Goal: Task Accomplishment & Management: Use online tool/utility

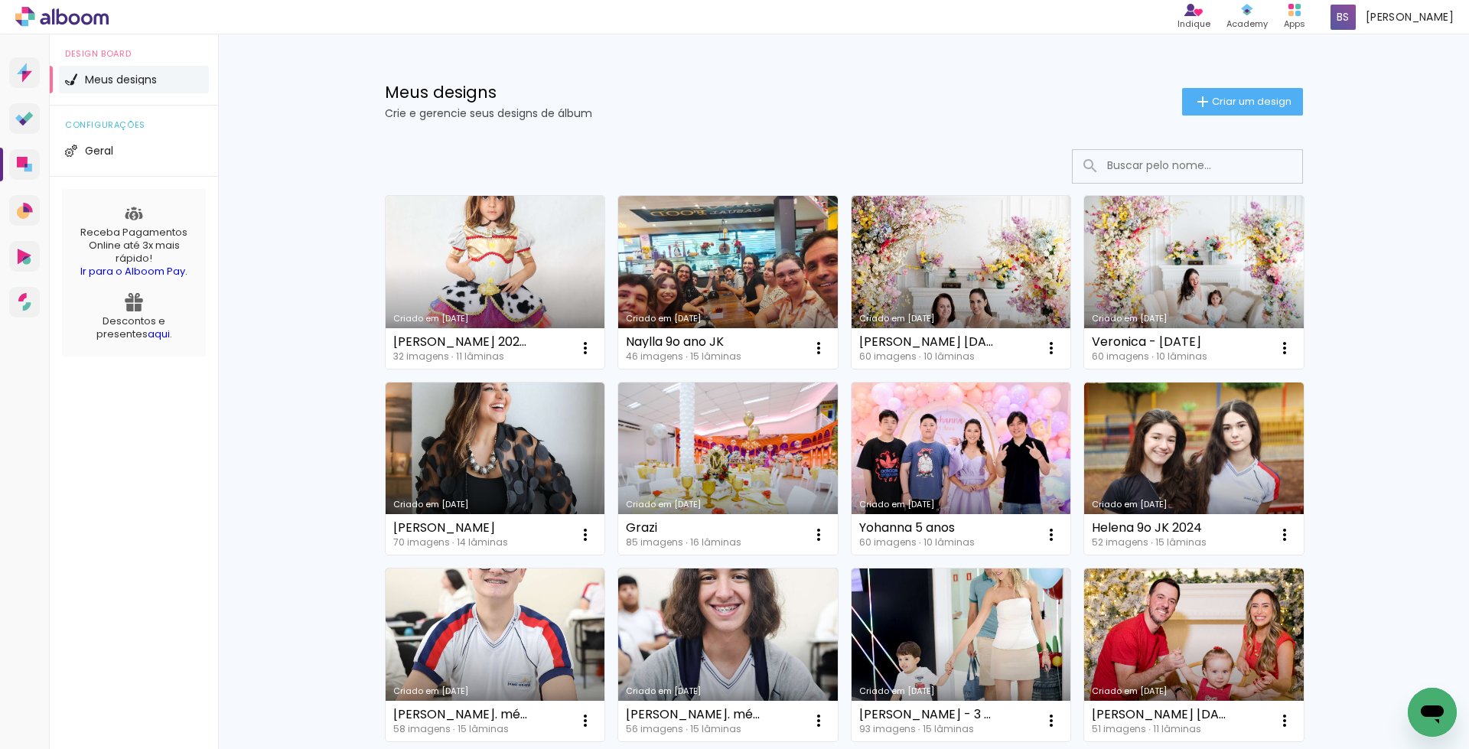
click at [477, 263] on link "Criado em [DATE]" at bounding box center [496, 282] width 220 height 173
